Goal: Information Seeking & Learning: Learn about a topic

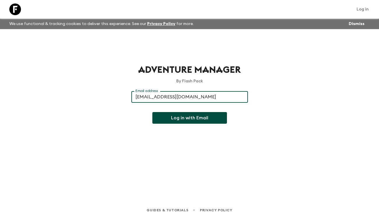
type input "[EMAIL_ADDRESS][DOMAIN_NAME]"
click at [152, 112] on button "Log in with Email" at bounding box center [189, 118] width 75 height 12
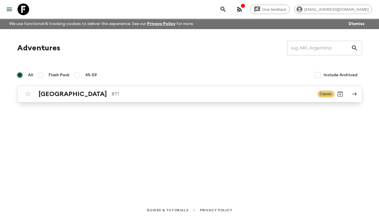
click at [179, 95] on p "BT1" at bounding box center [212, 94] width 201 height 7
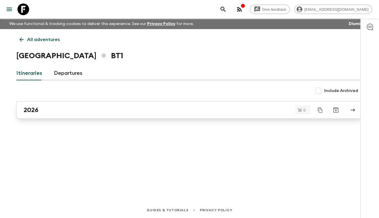
click at [40, 108] on div "2026" at bounding box center [184, 110] width 321 height 8
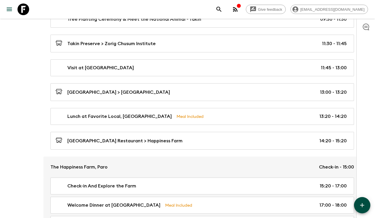
scroll to position [679, 0]
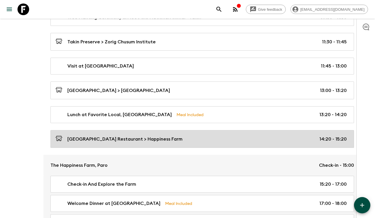
click at [181, 135] on div "Babesa Village Restaurant > Happiness Farm 14:20 - 15:20" at bounding box center [200, 139] width 291 height 8
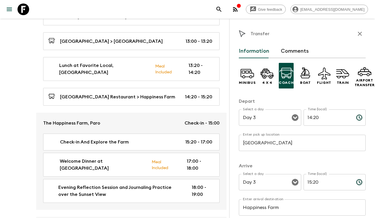
click at [356, 31] on icon "button" at bounding box center [359, 33] width 7 height 7
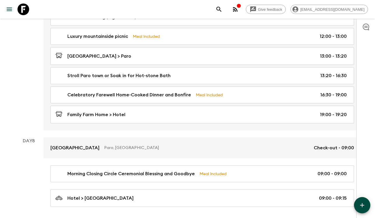
scroll to position [1573, 0]
